Goal: Use online tool/utility

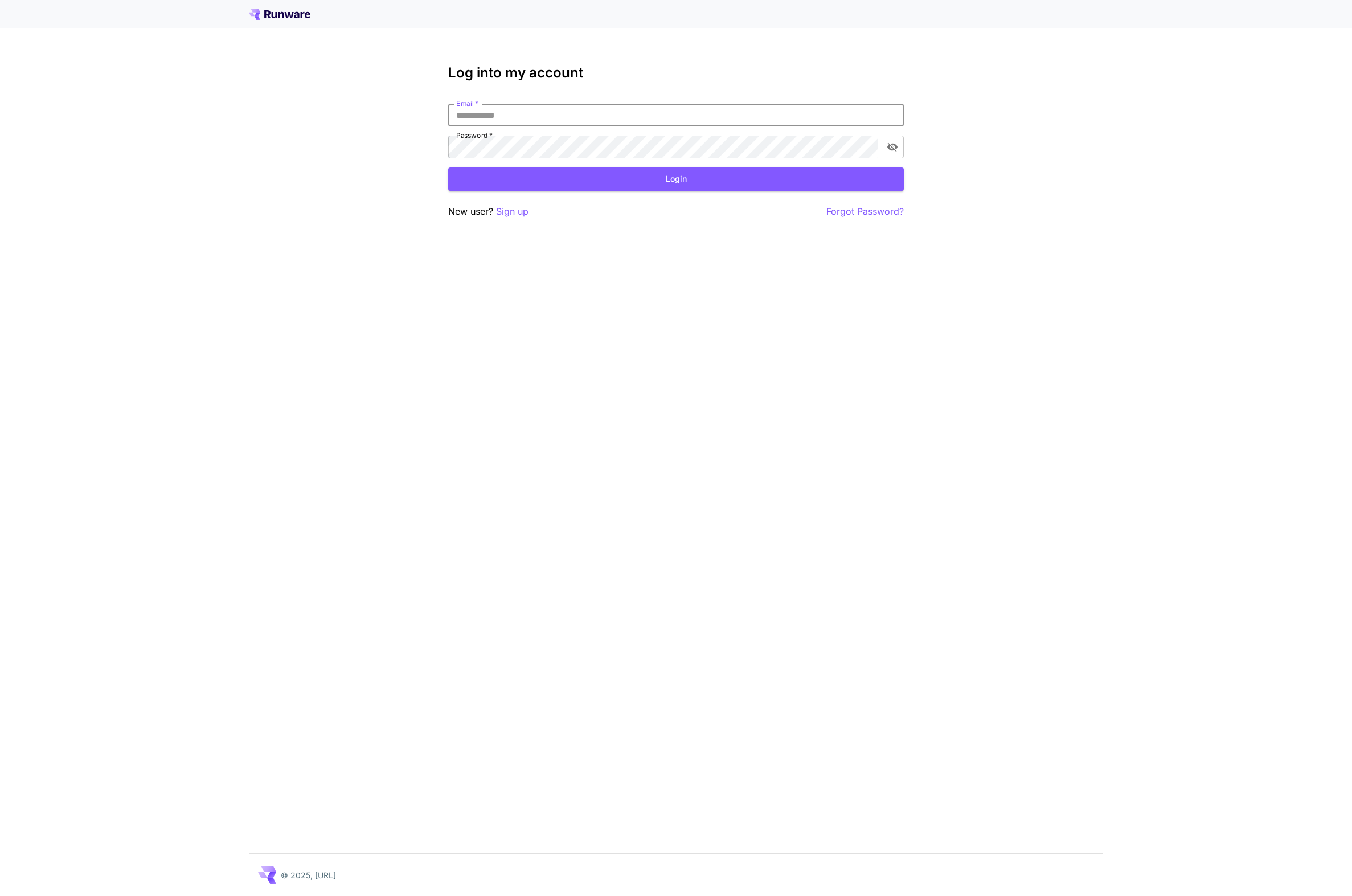
type input "**********"
click at [676, 179] on button "Login" at bounding box center [676, 179] width 456 height 23
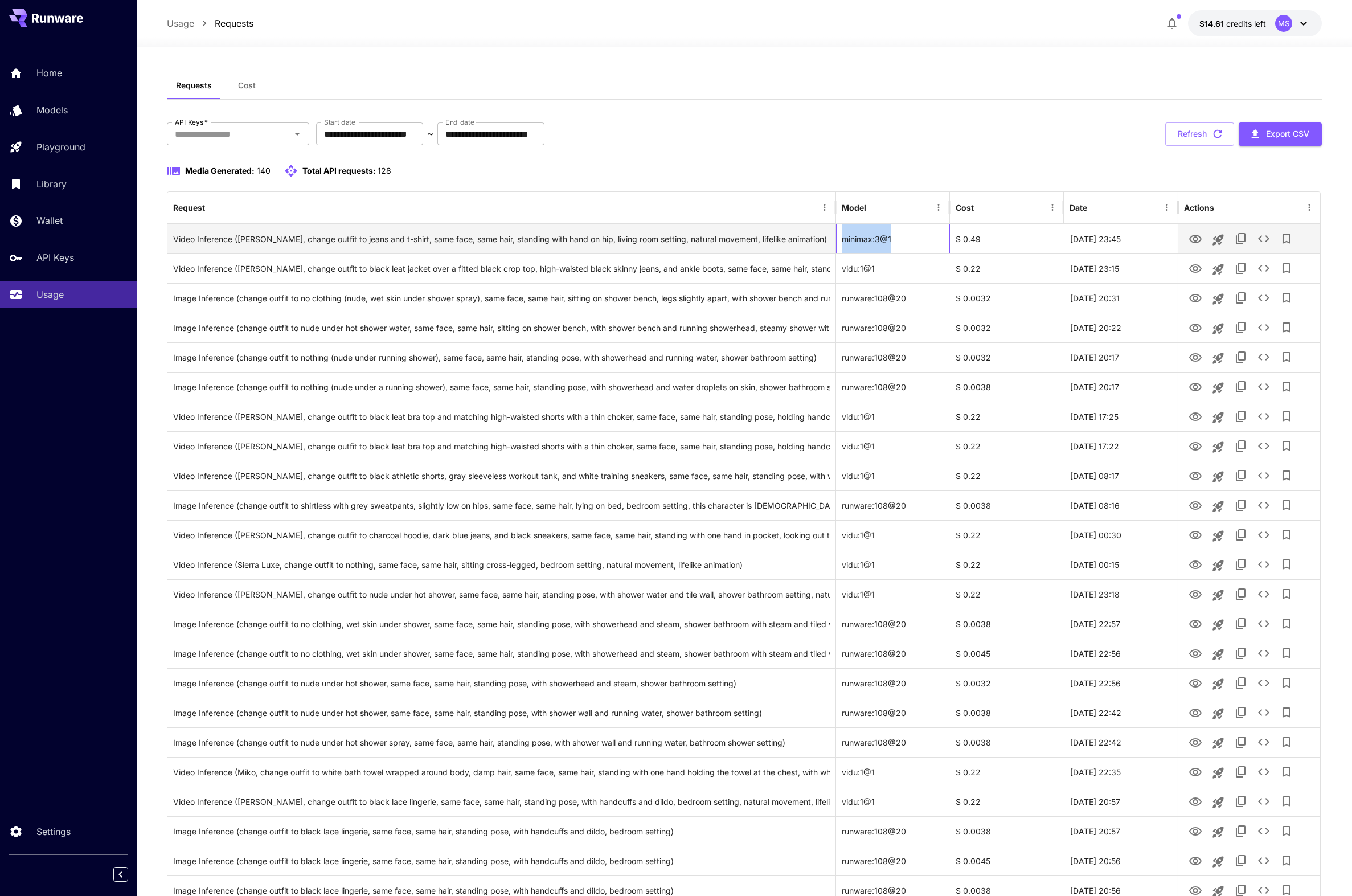
drag, startPoint x: 892, startPoint y: 239, endPoint x: 843, endPoint y: 238, distance: 49.0
click at [843, 238] on div "minimax:3@1" at bounding box center [893, 238] width 114 height 30
copy div "minimax:3@1"
click at [999, 238] on div "$ 0.49" at bounding box center [1007, 238] width 114 height 30
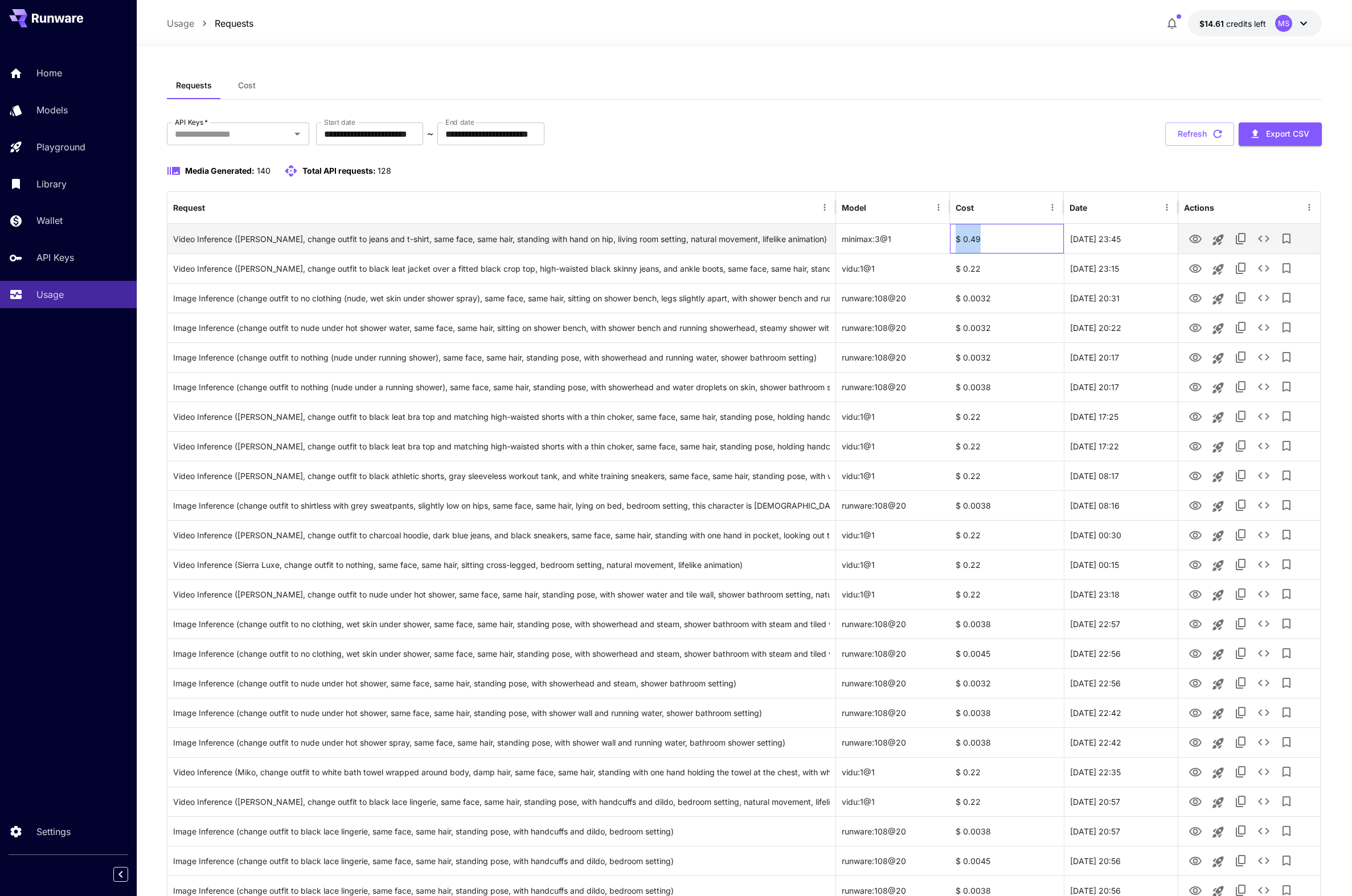
click at [999, 238] on div "$ 0.49" at bounding box center [1007, 238] width 114 height 30
click at [980, 238] on div "$ 0.49" at bounding box center [1007, 238] width 114 height 30
click at [982, 238] on div "$ 0.49" at bounding box center [1007, 238] width 114 height 30
drag, startPoint x: 980, startPoint y: 238, endPoint x: 956, endPoint y: 238, distance: 24.0
click at [956, 238] on div "$ 0.49" at bounding box center [1007, 238] width 114 height 30
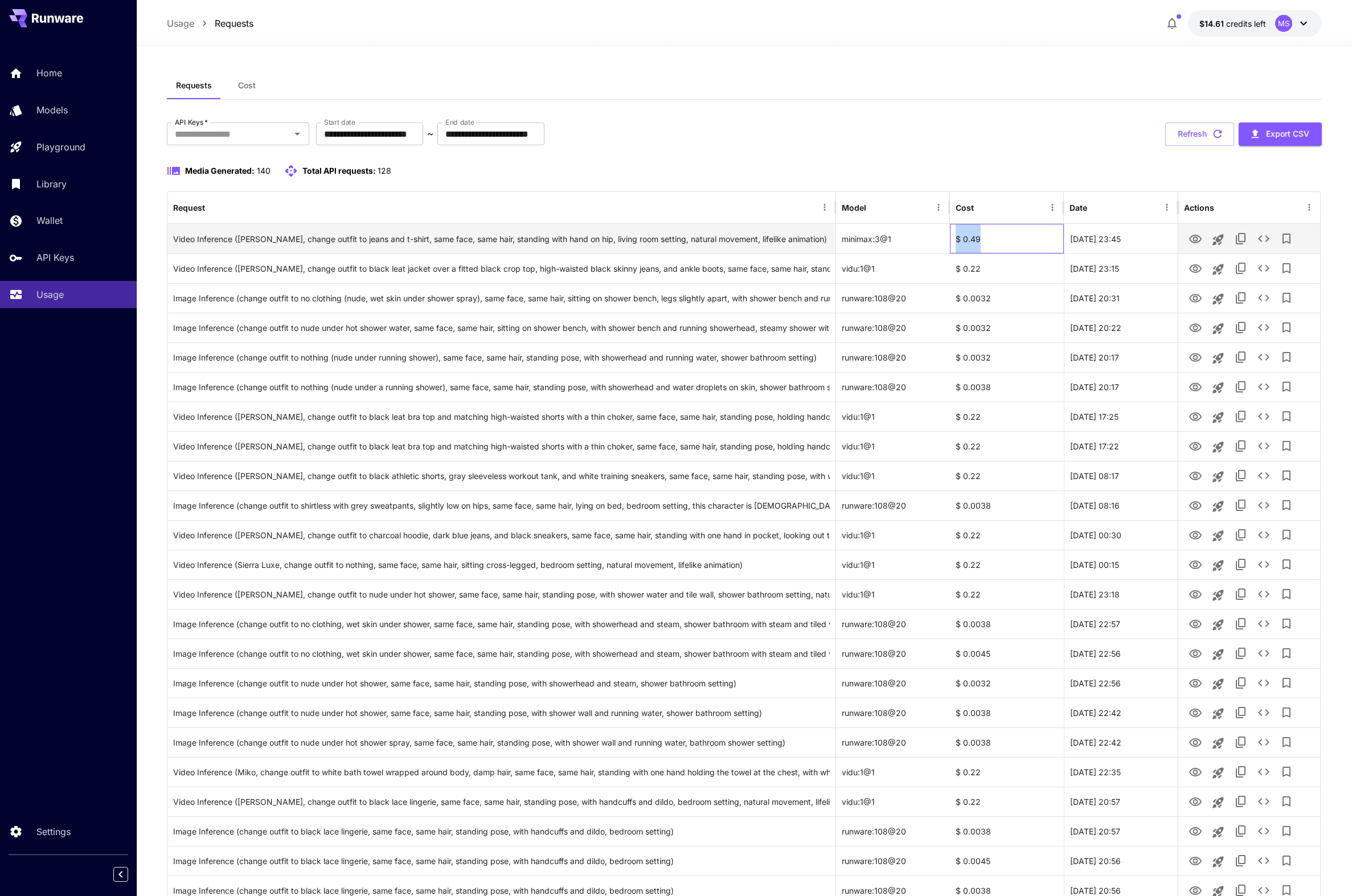
copy div "$ 0.49"
